Goal: Task Accomplishment & Management: Use online tool/utility

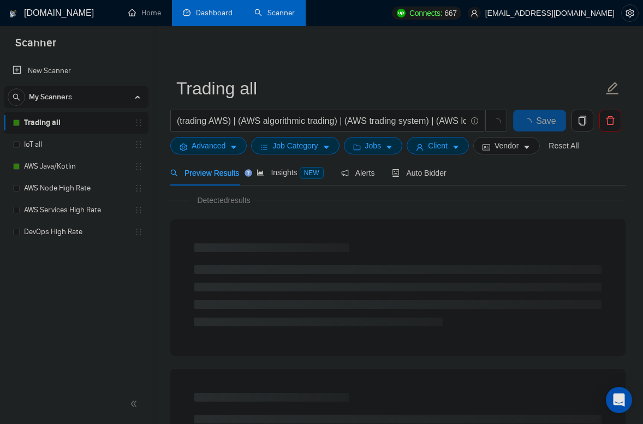
click at [207, 16] on link "Dashboard" at bounding box center [208, 12] width 50 height 9
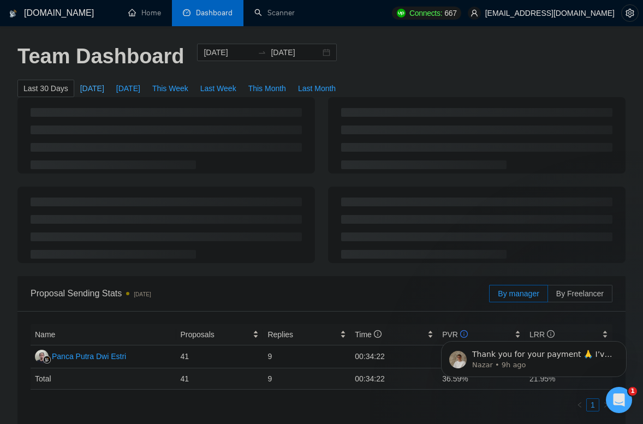
click at [87, 91] on span "[DATE]" at bounding box center [92, 88] width 24 height 12
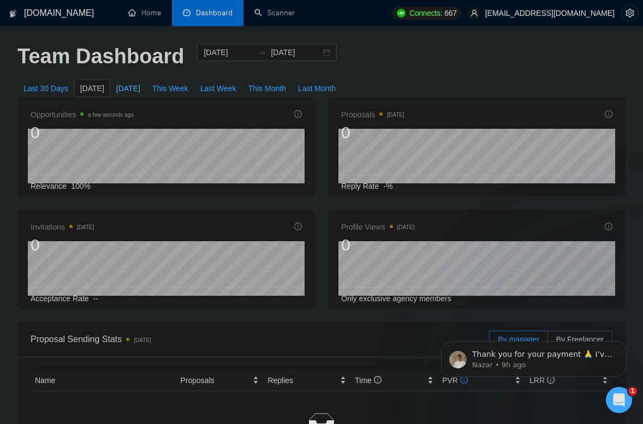
click at [133, 93] on span "[DATE]" at bounding box center [128, 88] width 24 height 12
type input "2025-09-01"
click at [506, 356] on p "Thank you for your payment 🙏 I’ve passed the information to the billing team. S…" at bounding box center [542, 354] width 141 height 11
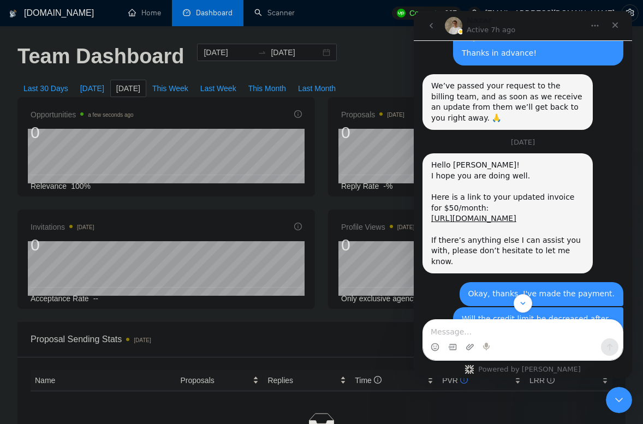
scroll to position [1904, 0]
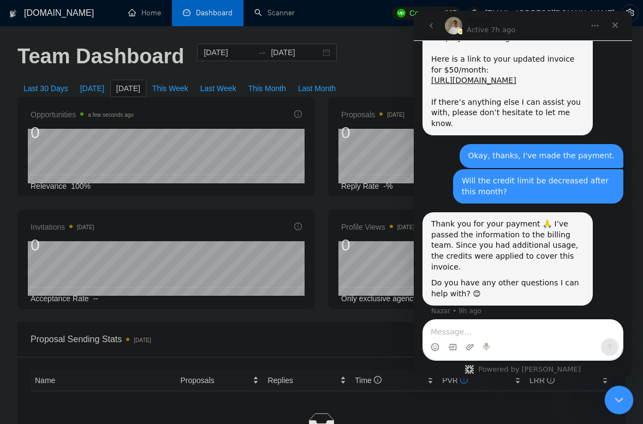
click at [618, 394] on icon "Close Intercom Messenger" at bounding box center [616, 398] width 13 height 13
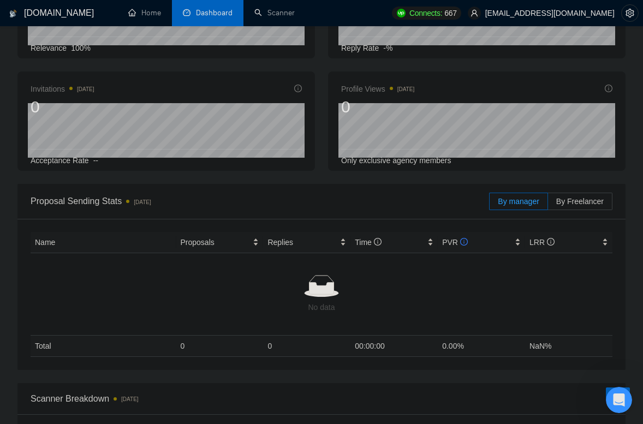
scroll to position [0, 0]
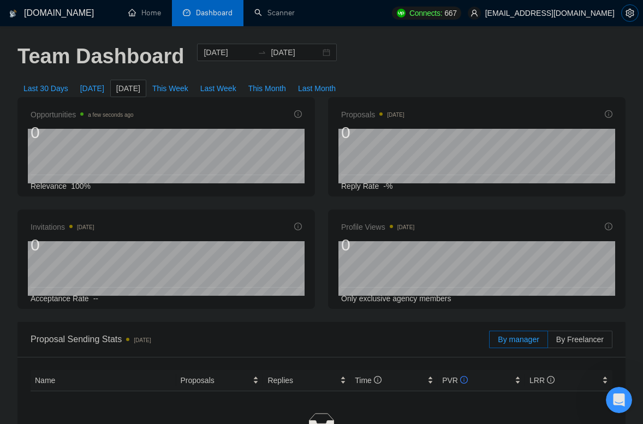
click at [626, 14] on icon "setting" at bounding box center [629, 13] width 8 height 9
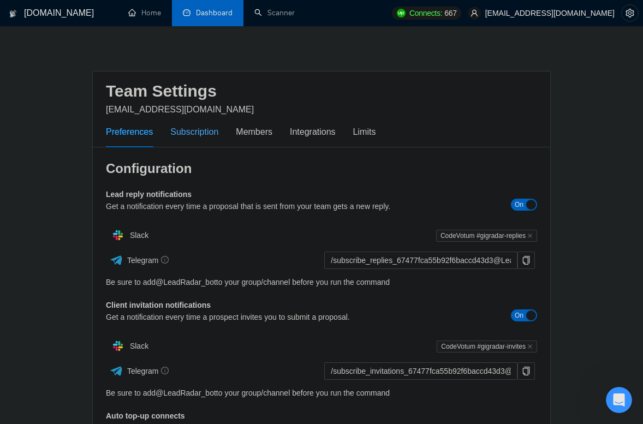
click at [213, 134] on div "Subscription" at bounding box center [194, 132] width 48 height 14
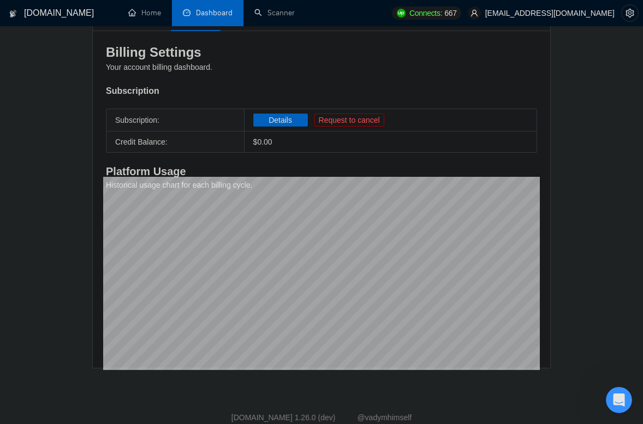
scroll to position [116, 0]
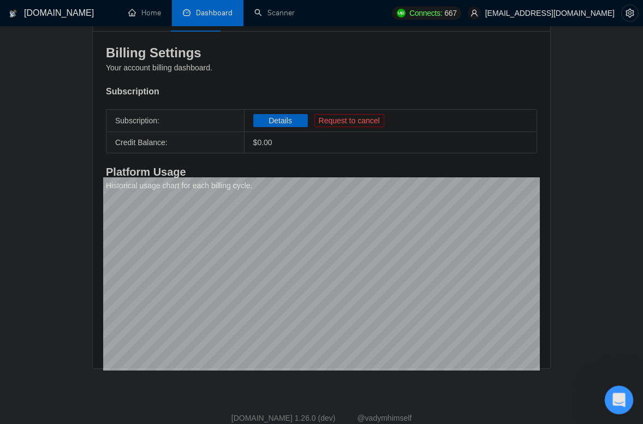
click at [619, 395] on icon "Open Intercom Messenger" at bounding box center [617, 398] width 18 height 18
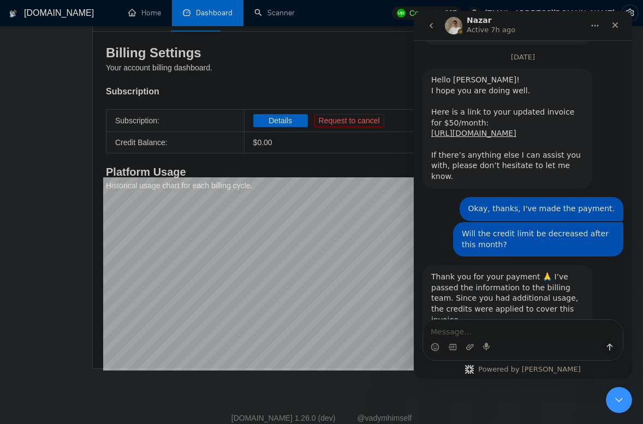
scroll to position [1904, 0]
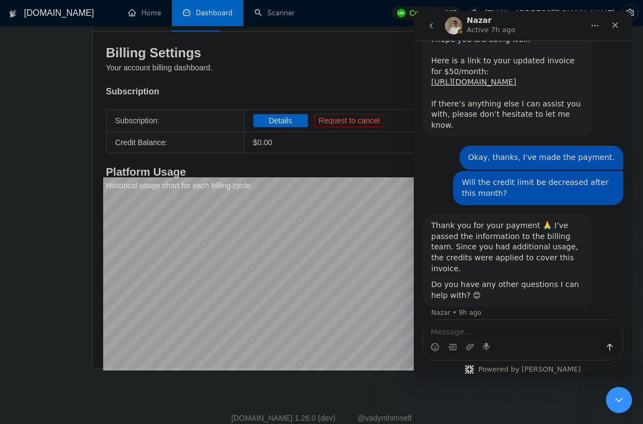
click at [495, 329] on textarea "Message…" at bounding box center [523, 329] width 200 height 19
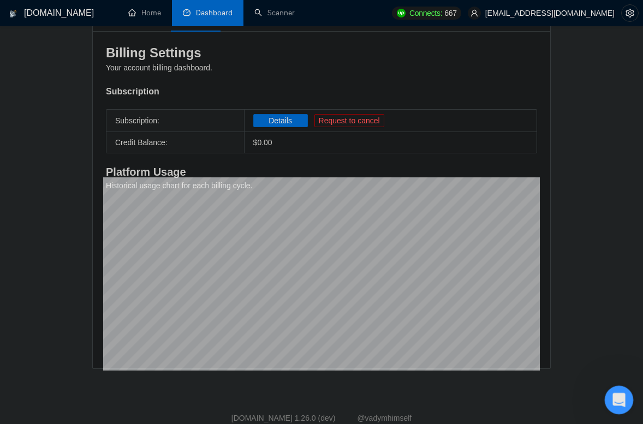
click at [610, 398] on icon "Open Intercom Messenger" at bounding box center [617, 398] width 18 height 18
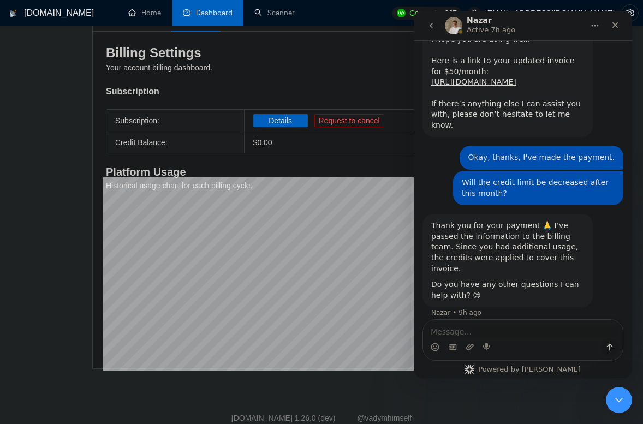
click at [479, 329] on textarea "Message…" at bounding box center [523, 329] width 200 height 19
click at [460, 330] on textarea "Message…" at bounding box center [523, 329] width 200 height 19
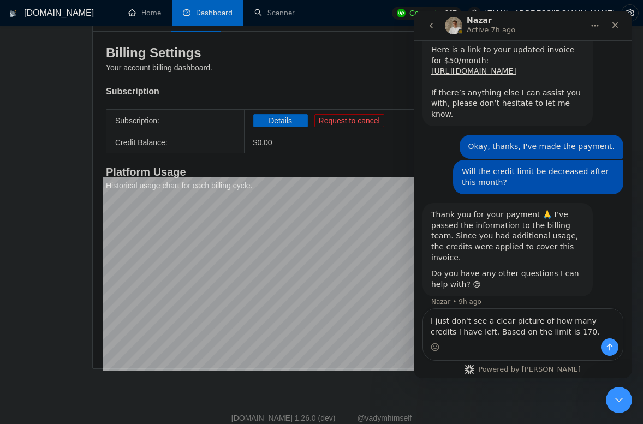
type textarea "I just don't see a clear picture of how many credits I have left. Based on the …"
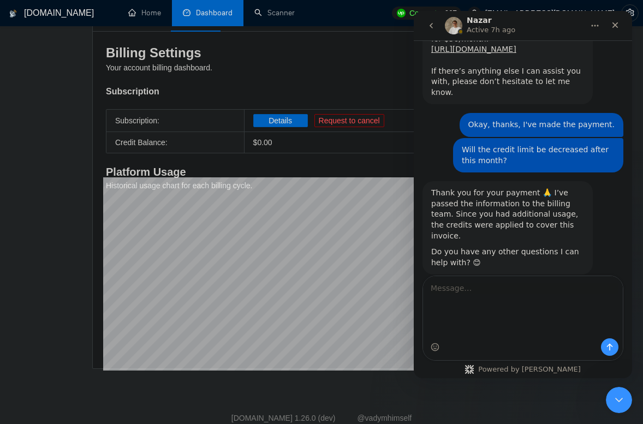
scroll to position [1904, 0]
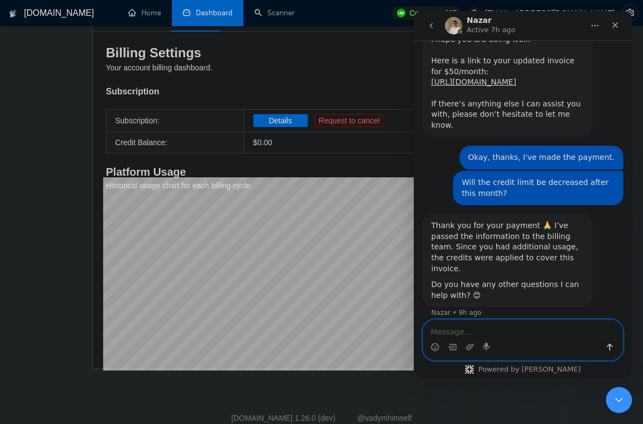
paste textarea "I just don’t see a clear picture of how many credits I have left. The limit sho…"
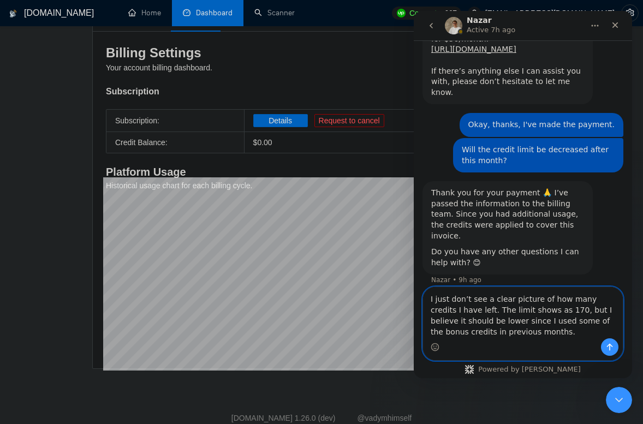
click at [463, 329] on textarea "I just don’t see a clear picture of how many credits I have left. The limit sho…" at bounding box center [523, 312] width 200 height 51
click at [523, 331] on textarea "I just don’t see a clear picture of how many credits I have left. The limit sho…" at bounding box center [523, 312] width 200 height 51
click at [494, 330] on textarea "I just don’t see a clear picture of how many credits I have left. The limit sho…" at bounding box center [523, 312] width 200 height 51
click at [464, 332] on textarea "I just don’t see a clear picture of how many credits I have left. The limit sho…" at bounding box center [523, 312] width 200 height 51
type textarea "I just don’t see a clear picture of how many credits I have left. The limit sho…"
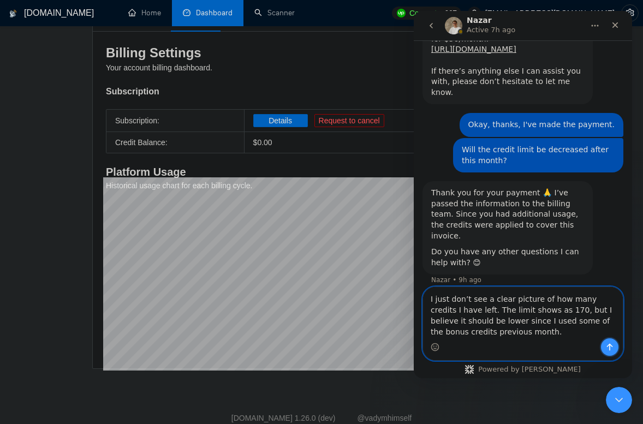
click at [604, 346] on button "Send a message…" at bounding box center [609, 346] width 17 height 17
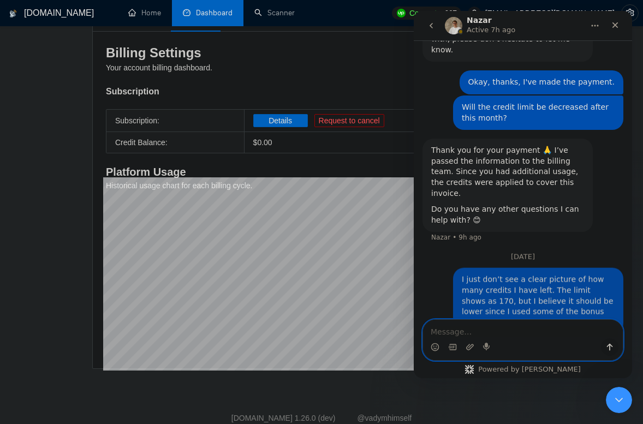
scroll to position [1983, 0]
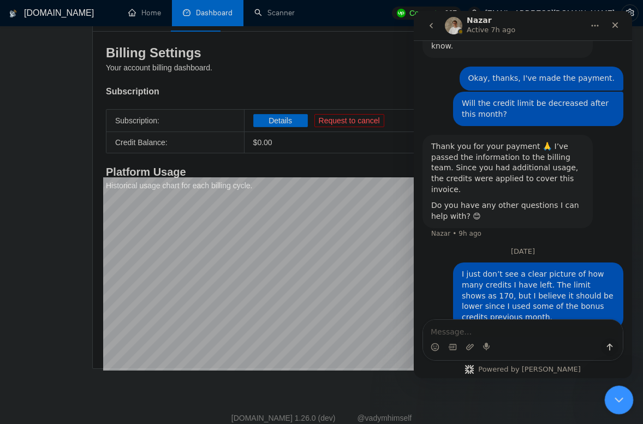
click at [618, 398] on icon "Close Intercom Messenger" at bounding box center [617, 398] width 8 height 4
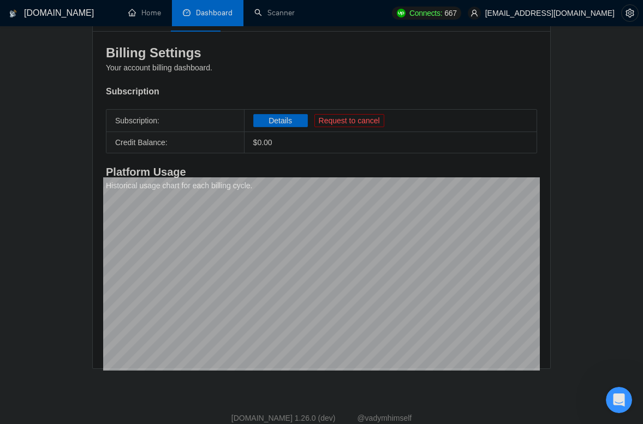
scroll to position [0, 0]
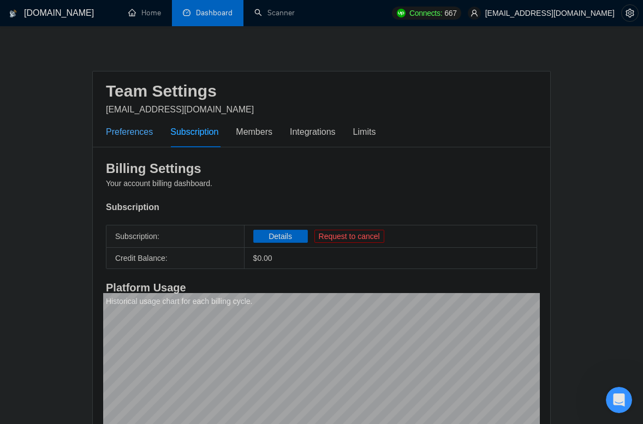
click at [138, 137] on div "Preferences" at bounding box center [129, 132] width 47 height 14
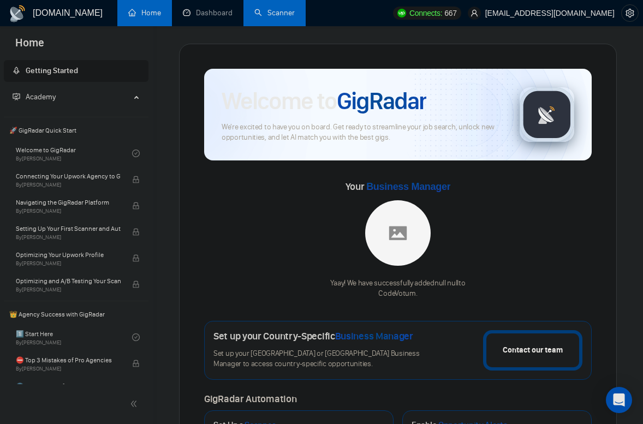
click at [275, 17] on link "Scanner" at bounding box center [274, 12] width 40 height 9
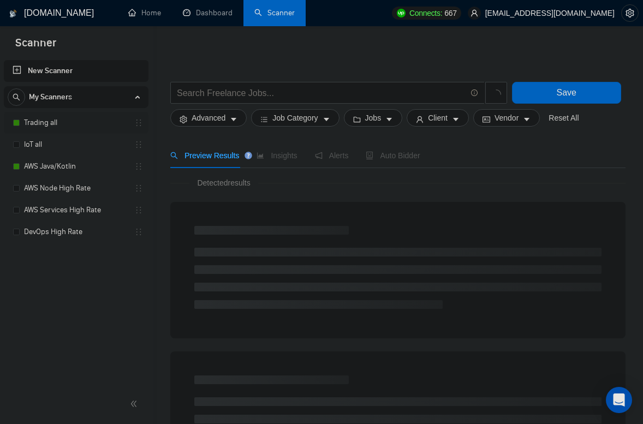
click at [62, 124] on link "Trading all" at bounding box center [76, 123] width 104 height 22
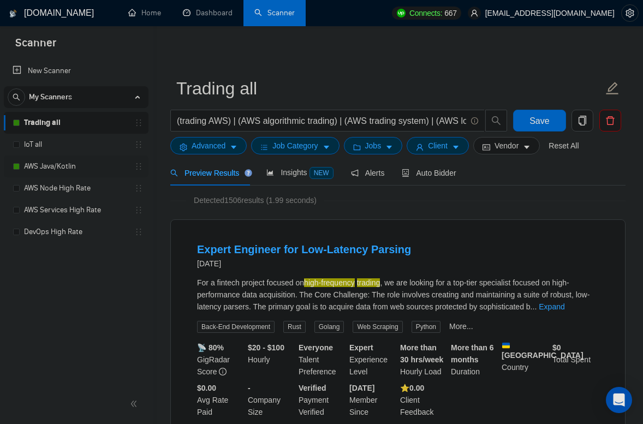
click at [75, 171] on link "AWS Java/Kotlin" at bounding box center [76, 166] width 104 height 22
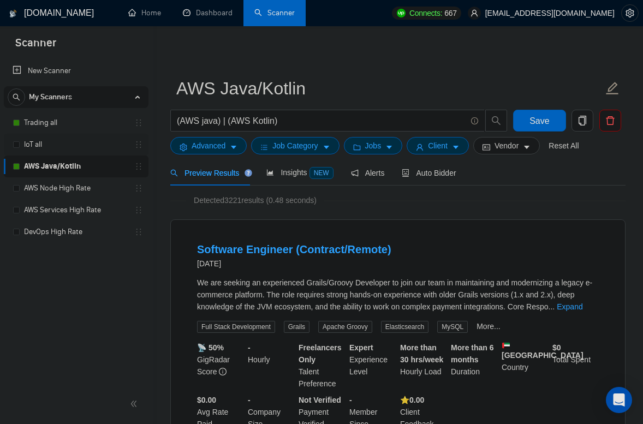
click at [55, 145] on link "IoT all" at bounding box center [76, 145] width 104 height 22
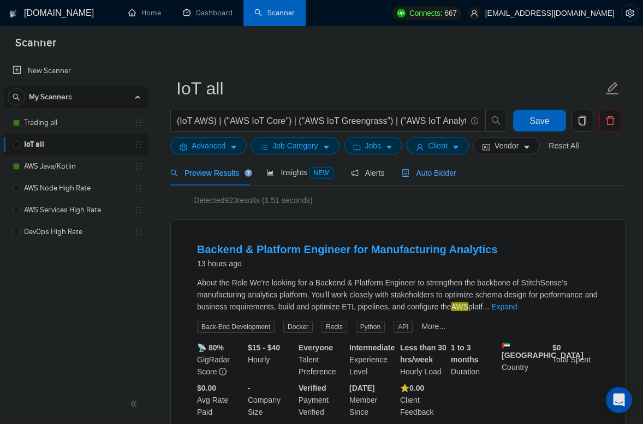
click at [449, 174] on span "Auto Bidder" at bounding box center [428, 173] width 54 height 9
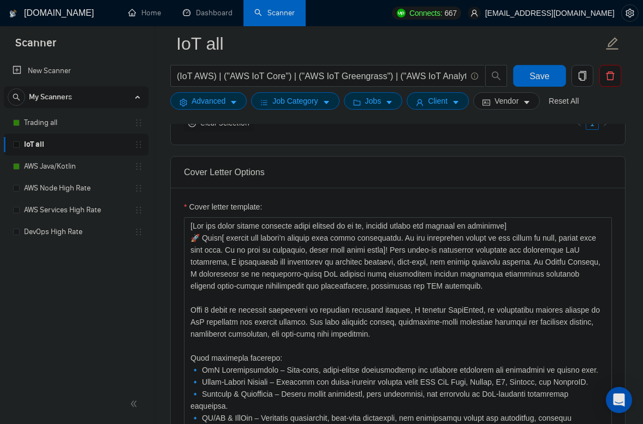
scroll to position [1221, 0]
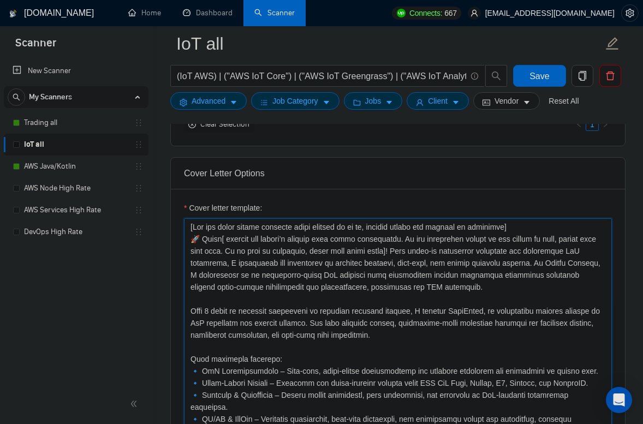
click at [429, 290] on textarea "Cover letter template:" at bounding box center [398, 340] width 428 height 245
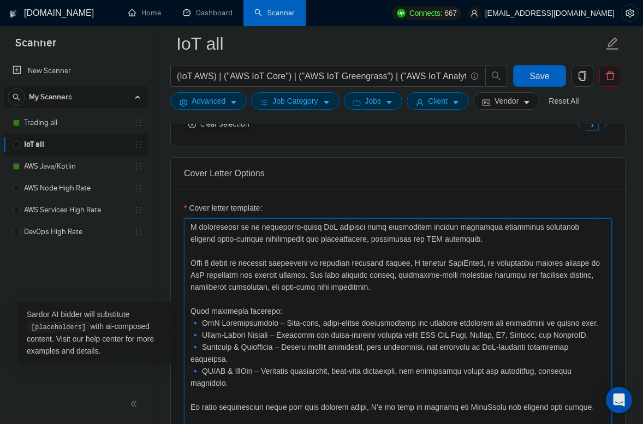
paste textarea "🚀 Lo ipsum! D sitamet con’ad [elitsed doei tem inci utlabo etdo mag ali enim, a…"
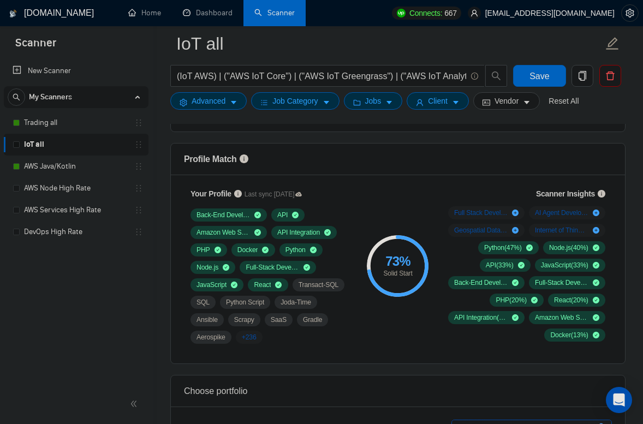
scroll to position [687, 0]
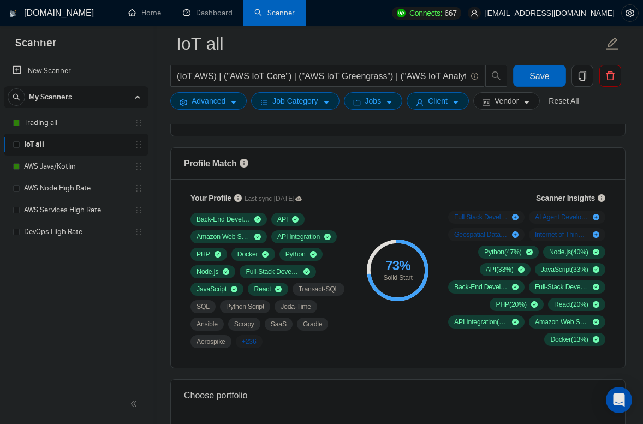
type textarea "🚀 Lo ipsum! D sitamet con’ad [elitsed doei tem inci utlabo etdo mag ali enim, a…"
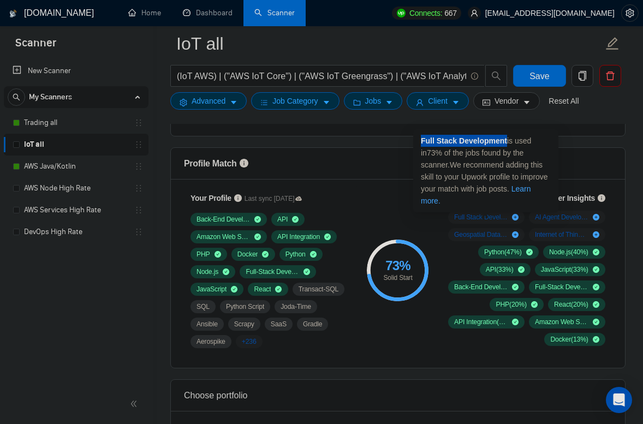
drag, startPoint x: 422, startPoint y: 141, endPoint x: 508, endPoint y: 136, distance: 86.8
click at [507, 136] on strong "Full Stack Development" at bounding box center [464, 140] width 86 height 9
copy strong "Full Stack Development"
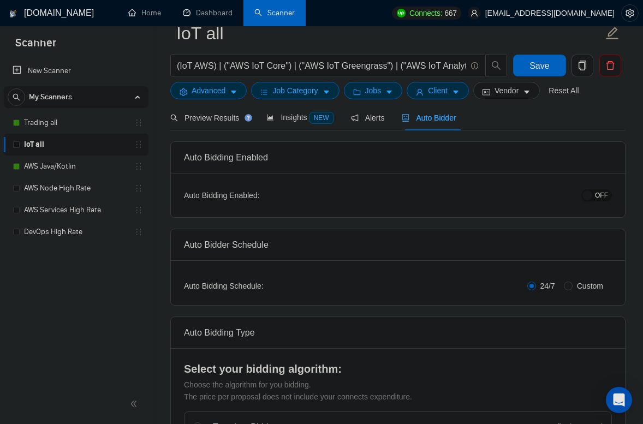
scroll to position [119, 0]
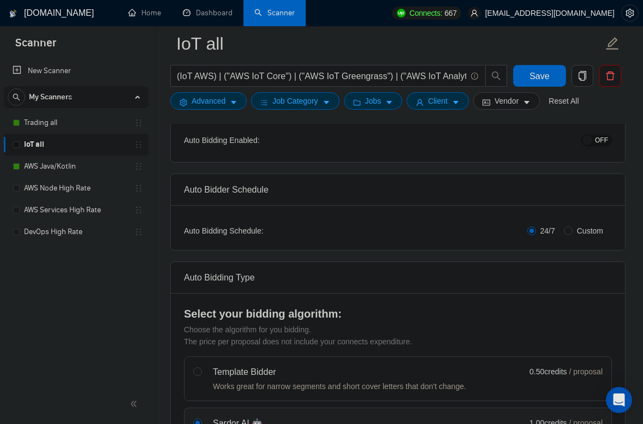
click at [604, 138] on span "OFF" at bounding box center [601, 140] width 13 height 12
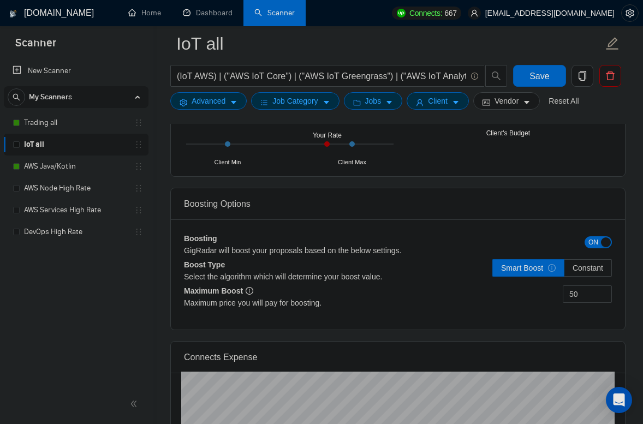
scroll to position [1994, 0]
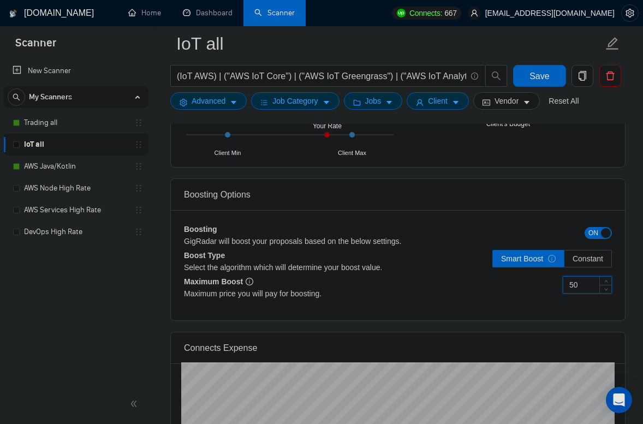
drag, startPoint x: 587, startPoint y: 285, endPoint x: 531, endPoint y: 279, distance: 56.5
click at [531, 279] on div "50" at bounding box center [505, 291] width 214 height 31
type input "30"
click at [450, 295] on div "30" at bounding box center [505, 291] width 214 height 31
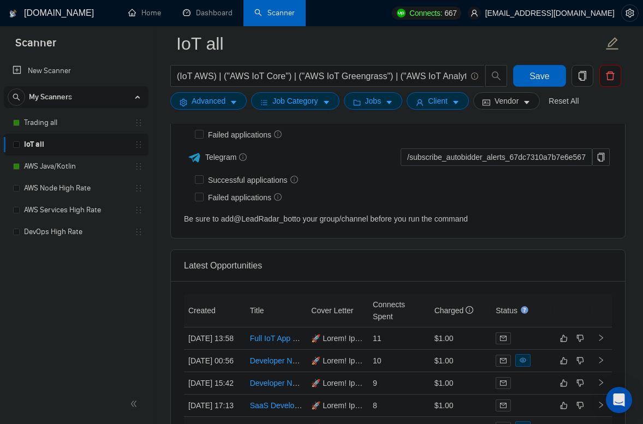
scroll to position [2630, 0]
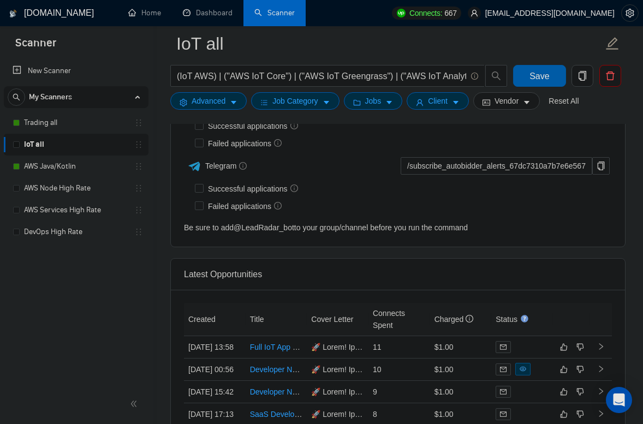
click at [529, 78] on button "Save" at bounding box center [539, 76] width 52 height 22
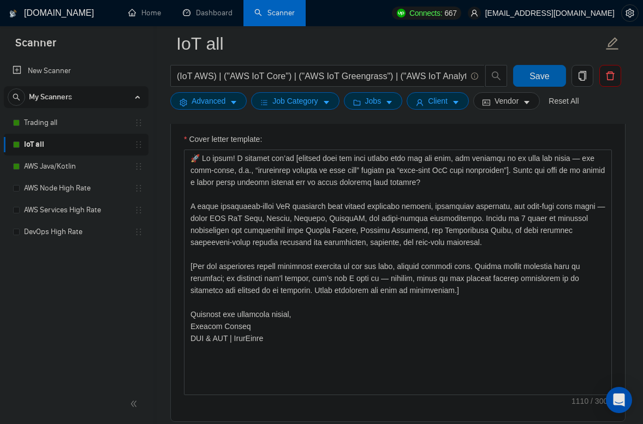
scroll to position [1293, 0]
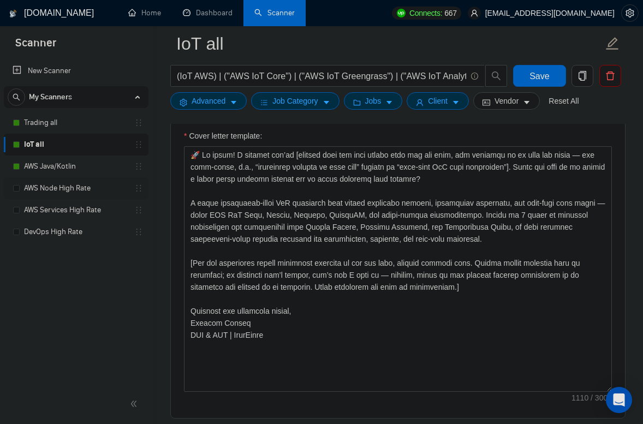
click at [70, 190] on link "AWS Node High Rate" at bounding box center [76, 188] width 104 height 22
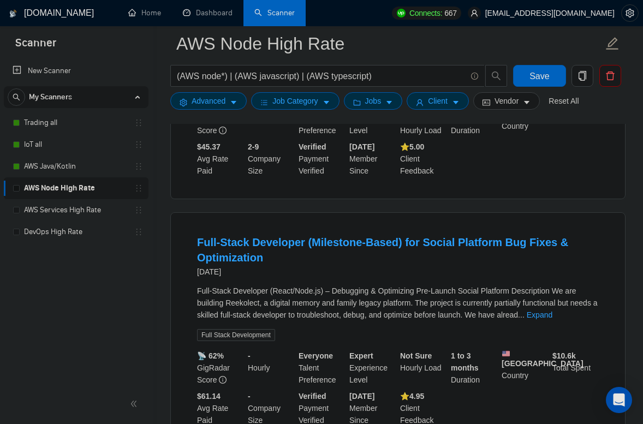
scroll to position [2211, 0]
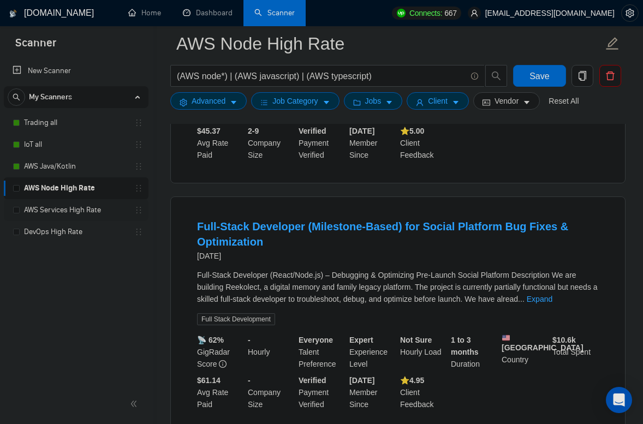
click at [71, 206] on link "AWS Services High Rate" at bounding box center [76, 210] width 104 height 22
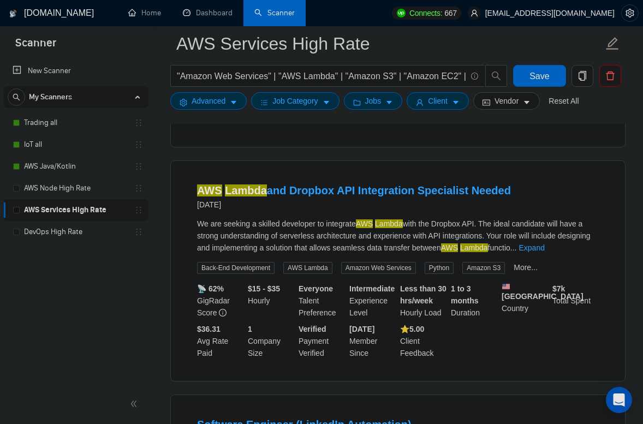
scroll to position [2040, 0]
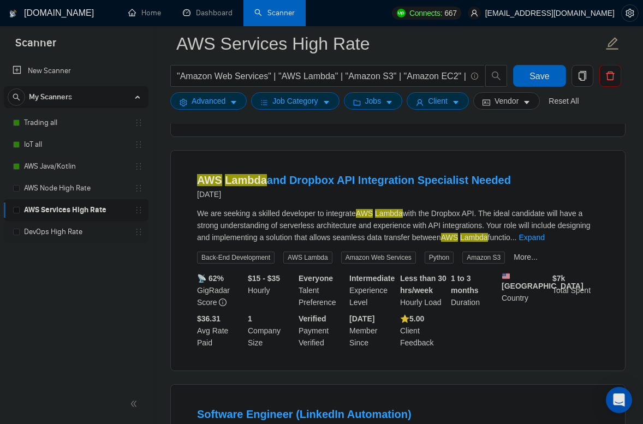
click at [72, 238] on link "DevOps High Rate" at bounding box center [76, 232] width 104 height 22
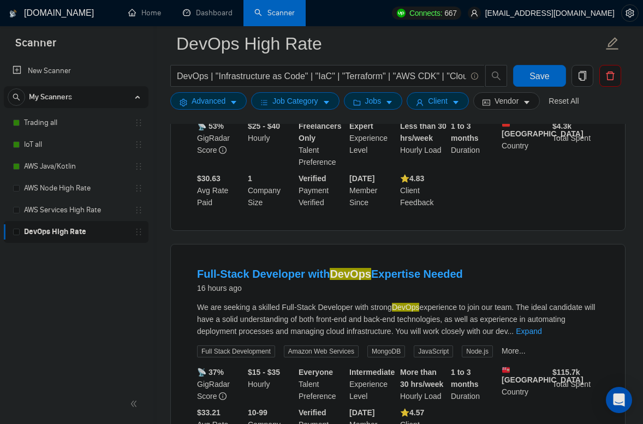
scroll to position [1436, 0]
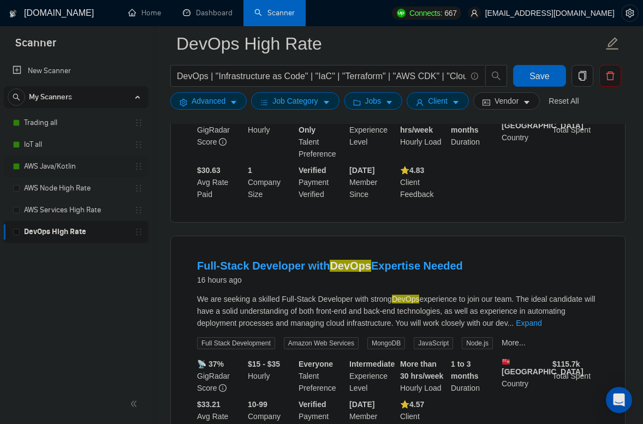
click at [59, 164] on link "AWS Java/Kotlin" at bounding box center [76, 166] width 104 height 22
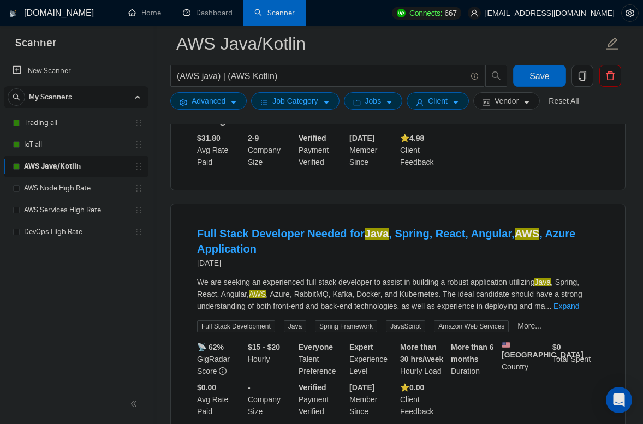
scroll to position [501, 0]
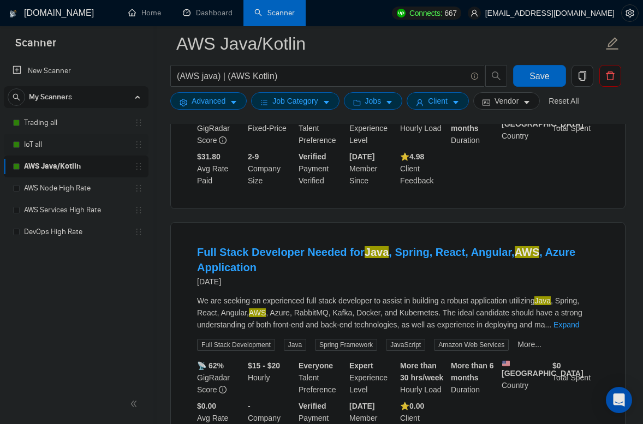
click at [48, 147] on link "IoT all" at bounding box center [76, 145] width 104 height 22
